Goal: Find specific page/section: Find specific page/section

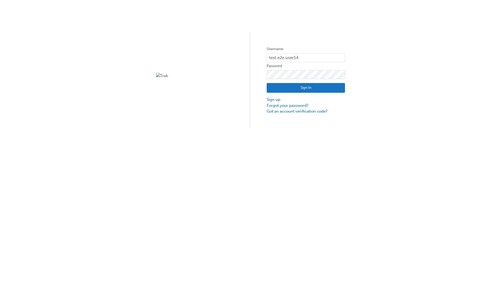
type input "test.e2e.user14"
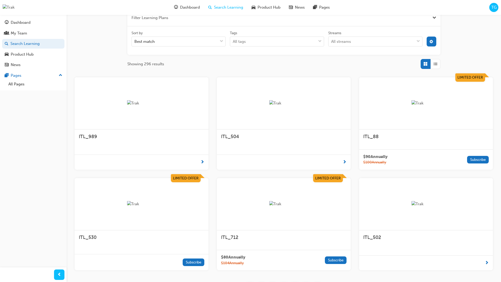
scroll to position [94, 0]
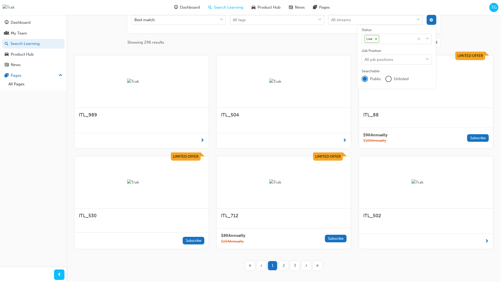
click at [332, 22] on input "Streams All streams" at bounding box center [331, 19] width 1 height 4
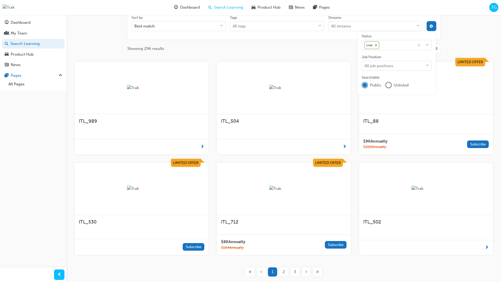
click at [332, 26] on input "Streams All streams" at bounding box center [331, 26] width 1 height 4
click at [332, 26] on input "Streams 0 results available. Select is focused ,type to refine list, press Down…" at bounding box center [331, 26] width 1 height 4
